Goal: Ask a question: Seek information or help from site administrators or community

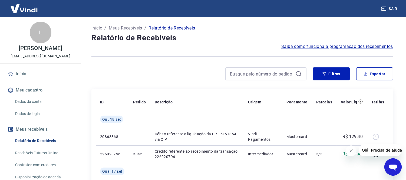
click at [338, 147] on td "R$ 129,40" at bounding box center [352, 153] width 31 height 17
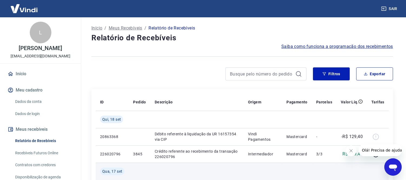
click at [342, 174] on td at bounding box center [352, 171] width 31 height 17
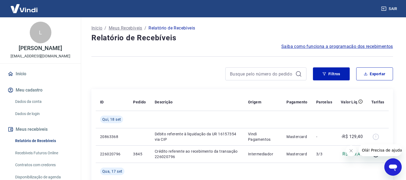
drag, startPoint x: 778, startPoint y: 334, endPoint x: 395, endPoint y: 173, distance: 416.1
click at [395, 173] on div "Abrir janela de mensagens" at bounding box center [393, 167] width 16 height 16
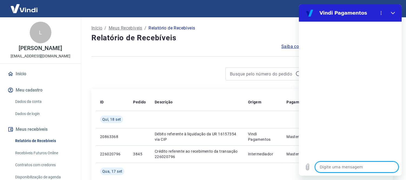
click at [335, 162] on textarea at bounding box center [356, 167] width 83 height 11
click at [336, 163] on textarea at bounding box center [356, 167] width 83 height 11
click at [315, 166] on textarea at bounding box center [356, 167] width 83 height 11
drag, startPoint x: 319, startPoint y: 155, endPoint x: 321, endPoint y: 159, distance: 4.1
click at [321, 159] on div "Digite uma mensagem x" at bounding box center [350, 99] width 103 height 154
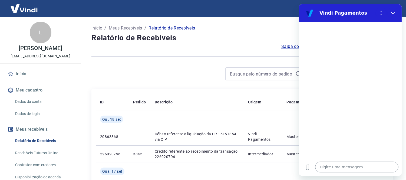
click at [335, 162] on textarea at bounding box center [356, 167] width 83 height 11
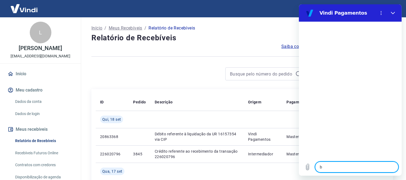
type textarea "bo"
type textarea "x"
type textarea "bom d"
type textarea "x"
type textarea "bom di"
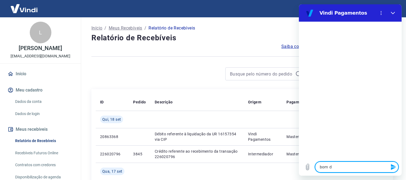
type textarea "x"
type textarea "bom dia"
type textarea "x"
type textarea "bom dia"
type textarea "x"
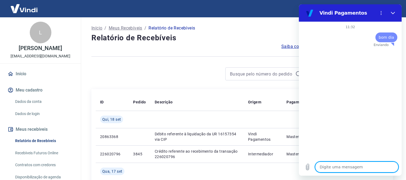
type textarea "x"
drag, startPoint x: 331, startPoint y: 166, endPoint x: 327, endPoint y: 170, distance: 5.4
click at [327, 170] on textarea at bounding box center [356, 167] width 83 height 11
drag, startPoint x: 362, startPoint y: 172, endPoint x: 359, endPoint y: 169, distance: 5.2
click at [360, 170] on div "Digite uma mensagem x" at bounding box center [350, 166] width 103 height 17
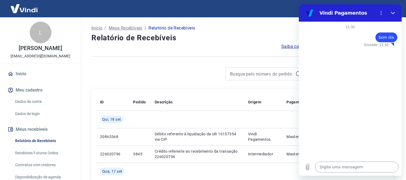
click at [359, 169] on textarea at bounding box center [356, 167] width 83 height 11
click at [358, 169] on textarea at bounding box center [356, 167] width 83 height 11
drag, startPoint x: 358, startPoint y: 169, endPoint x: 354, endPoint y: 166, distance: 5.1
click at [356, 167] on textarea at bounding box center [356, 167] width 83 height 11
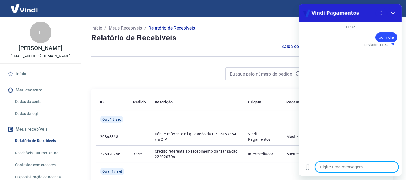
click at [348, 166] on textarea at bounding box center [356, 167] width 83 height 11
type textarea "b"
type textarea "x"
type textarea "bo"
type textarea "x"
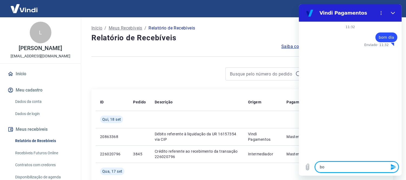
type textarea "bom"
type textarea "x"
type textarea "bom"
type textarea "x"
type textarea "bom d"
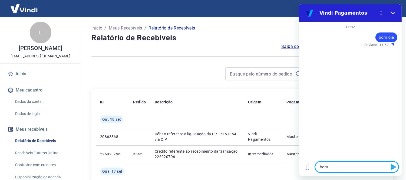
type textarea "x"
type textarea "bom di"
type textarea "x"
type textarea "bom dia"
type textarea "x"
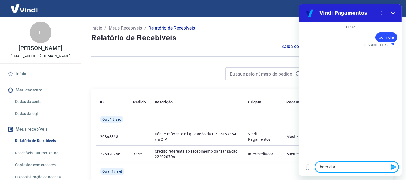
type textarea "bom dia"
type textarea "x"
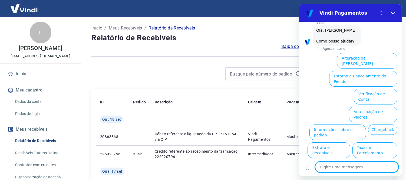
scroll to position [52, 0]
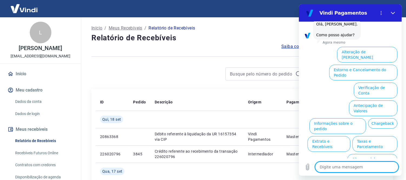
type textarea "f"
type textarea "x"
type textarea "fa"
type textarea "x"
type textarea "fal"
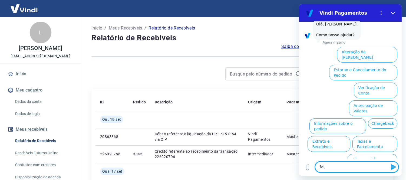
type textarea "x"
type textarea "fala"
type textarea "x"
type textarea "falat"
type textarea "x"
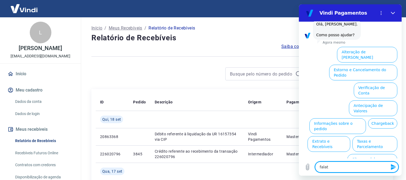
type textarea "falat"
type textarea "x"
type textarea "falat c"
type textarea "x"
type textarea "falat"
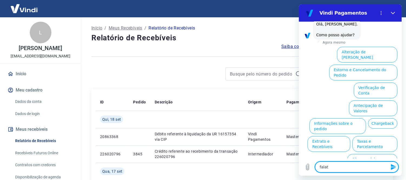
type textarea "x"
type textarea "falat"
type textarea "x"
type textarea "fala"
type textarea "x"
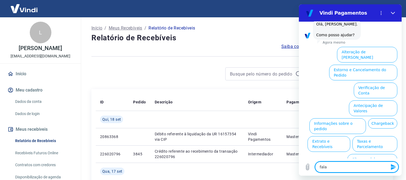
type textarea "falar"
type textarea "x"
type textarea "falar"
type textarea "x"
type textarea "falar c"
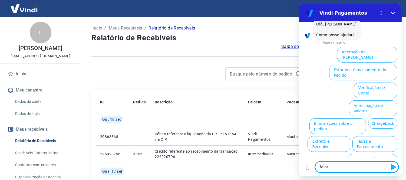
type textarea "x"
type textarea "falar co"
type textarea "x"
type textarea "falar com"
type textarea "x"
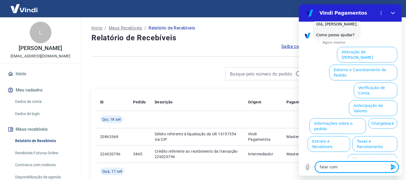
type textarea "falar com"
type textarea "x"
type textarea "falar com a"
type textarea "x"
type textarea "falar com ag"
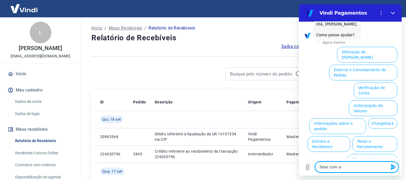
type textarea "x"
type textarea "falar com agt"
type textarea "x"
type textarea "falar com agte"
type textarea "x"
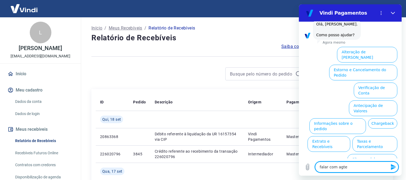
type textarea "falar com agten"
type textarea "x"
type textarea "falar com agtend"
type textarea "x"
type textarea "falar com agtende"
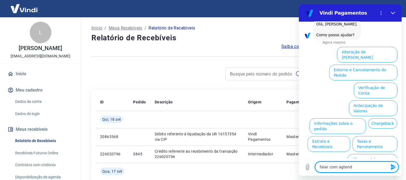
type textarea "x"
type textarea "falar com agtenden"
type textarea "x"
type textarea "falar com agtende"
type textarea "x"
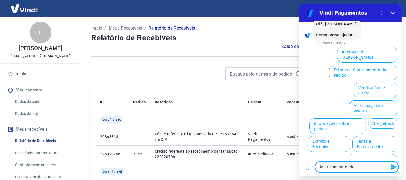
type textarea "falar com agtend"
type textarea "x"
type textarea "falar com agten"
type textarea "x"
type textarea "falar com agte"
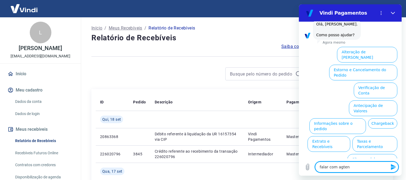
type textarea "x"
type textarea "falar com agt"
type textarea "x"
type textarea "falar com ag"
type textarea "x"
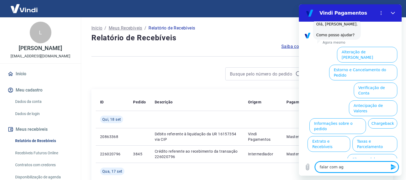
type textarea "falar com a"
type textarea "x"
type textarea "falar com"
type textarea "x"
type textarea "falar com a"
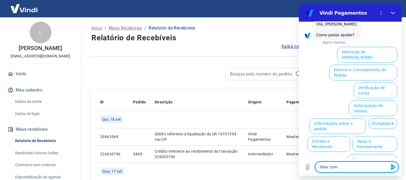
type textarea "x"
type textarea "falar com at"
type textarea "x"
type textarea "falar com ate"
type textarea "x"
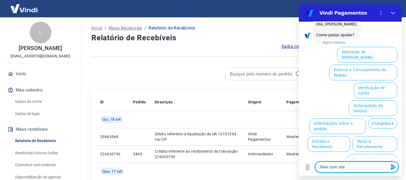
type textarea "falar com aten"
type textarea "x"
type textarea "falar com atend"
type textarea "x"
type textarea "falar com atende"
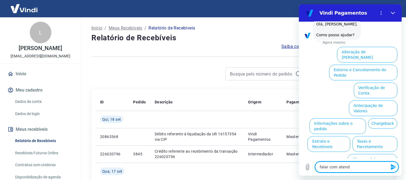
type textarea "x"
type textarea "falar com atenden"
type textarea "x"
type textarea "falar com atendent"
type textarea "x"
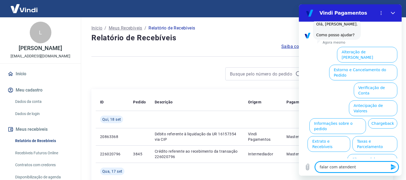
type textarea "falar com atendente"
type textarea "x"
type textarea "falar com atendente"
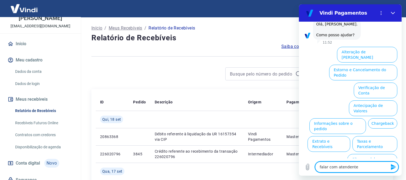
type textarea "x"
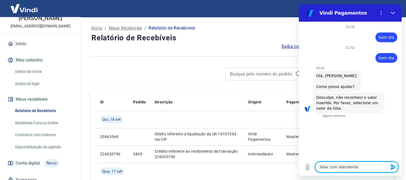
scroll to position [0, 0]
